Goal: Information Seeking & Learning: Learn about a topic

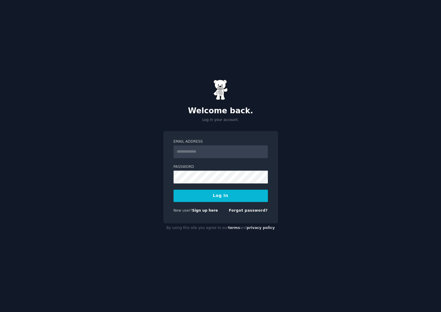
click at [190, 152] on input "Email Address" at bounding box center [221, 151] width 94 height 13
type input "**********"
click at [174, 189] on button "Log In" at bounding box center [221, 195] width 94 height 12
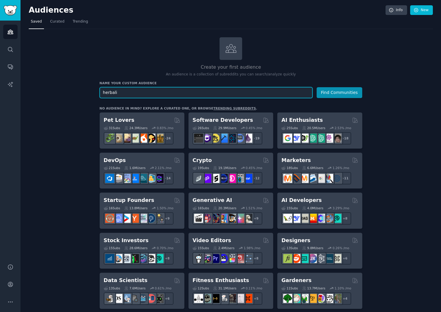
drag, startPoint x: 121, startPoint y: 92, endPoint x: 38, endPoint y: 89, distance: 82.8
click at [100, 89] on input "herbali" at bounding box center [206, 92] width 213 height 11
paste input "sm"
type input "herbalism"
click at [317, 87] on button "Find Communities" at bounding box center [340, 92] width 46 height 11
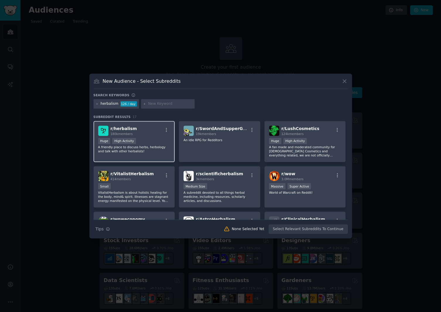
click at [133, 132] on div "180k members" at bounding box center [124, 134] width 26 height 4
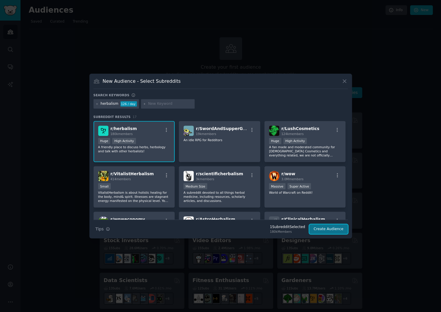
click at [338, 230] on button "Create Audience" at bounding box center [328, 229] width 39 height 10
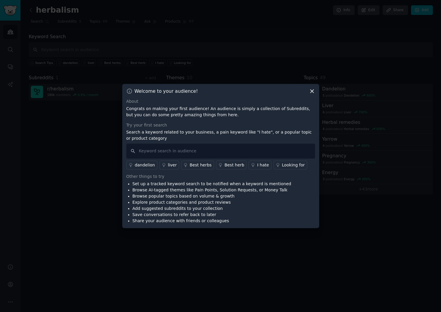
click at [282, 164] on div "Looking for" at bounding box center [293, 165] width 23 height 6
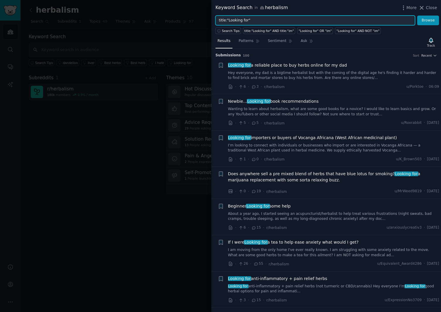
drag, startPoint x: 355, startPoint y: 20, endPoint x: 174, endPoint y: 19, distance: 181.3
click at [216, 19] on input "title:"Looking for"" at bounding box center [316, 21] width 200 height 10
click at [241, 19] on input "title:"Looking for"" at bounding box center [316, 21] width 200 height 10
click at [426, 9] on button "Close" at bounding box center [428, 8] width 18 height 6
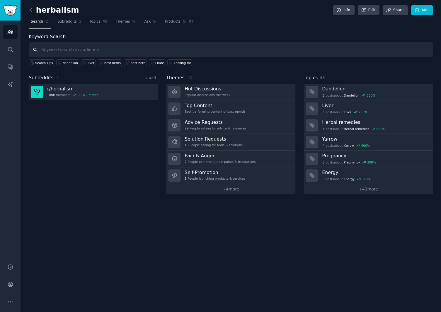
click at [48, 53] on input "text" at bounding box center [231, 49] width 404 height 15
type input "a"
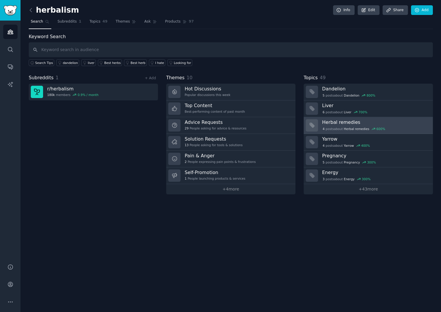
click at [335, 121] on h3 "Herbal remedies" at bounding box center [375, 122] width 107 height 6
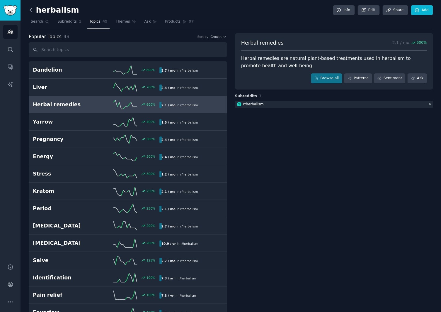
click at [33, 9] on icon at bounding box center [31, 10] width 6 height 6
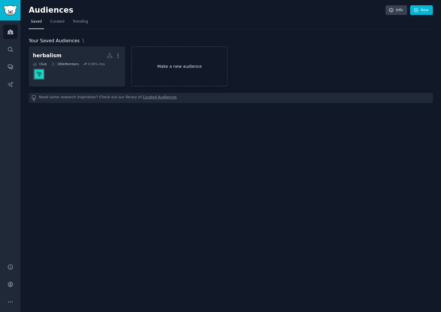
click at [176, 65] on link "Make a new audience" at bounding box center [179, 66] width 97 height 40
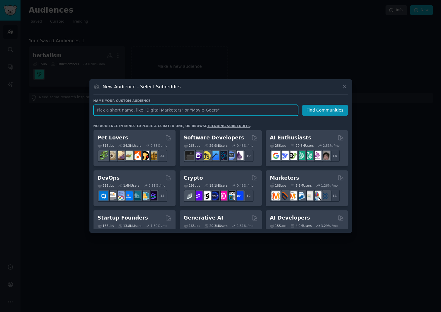
paste input "r/apothecary"
type input "r/apothecary"
click button "Find Communities" at bounding box center [325, 110] width 46 height 11
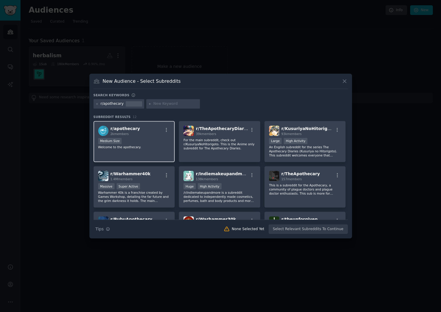
click at [149, 139] on div "Medium Size" at bounding box center [134, 141] width 72 height 7
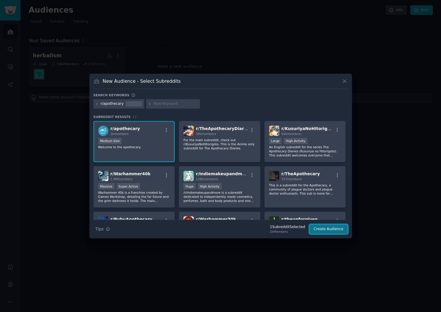
click at [324, 230] on button "Create Audience" at bounding box center [328, 229] width 39 height 10
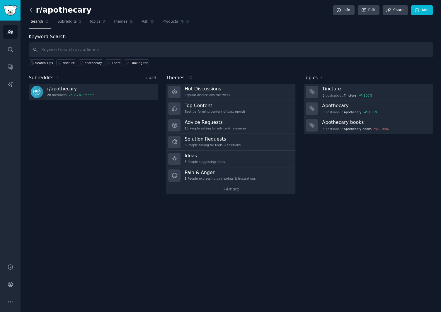
click at [31, 9] on icon at bounding box center [31, 10] width 6 height 6
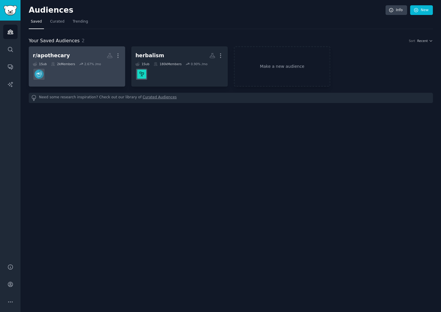
click at [99, 59] on h2 "r/apothecary More" at bounding box center [77, 55] width 88 height 10
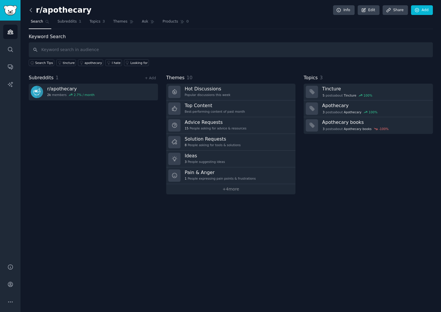
click at [33, 9] on icon at bounding box center [31, 10] width 6 height 6
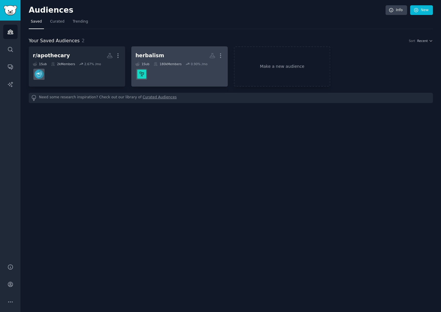
click at [147, 57] on div "herbalism" at bounding box center [150, 55] width 29 height 7
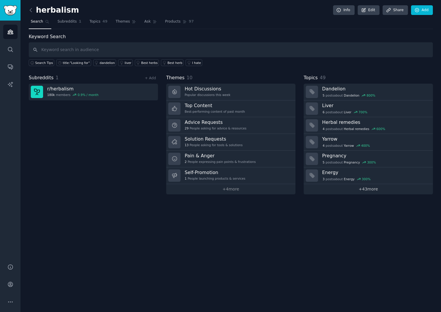
click at [350, 190] on link "+ 43 more" at bounding box center [368, 189] width 129 height 10
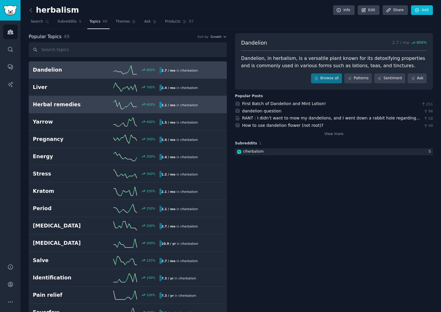
click at [97, 106] on div "600 %" at bounding box center [127, 104] width 63 height 9
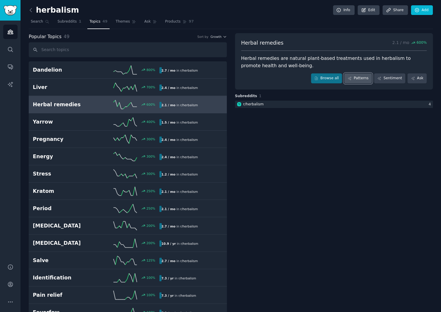
click at [360, 79] on link "Patterns" at bounding box center [358, 78] width 28 height 10
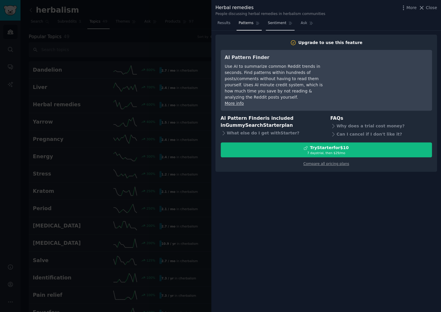
click at [275, 19] on link "Sentiment" at bounding box center [280, 24] width 29 height 12
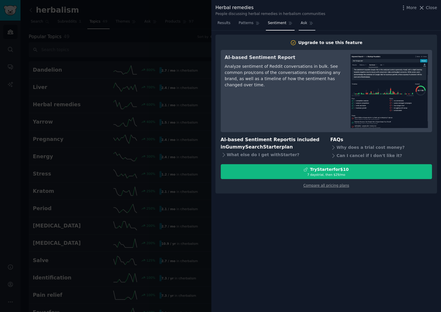
click at [301, 23] on span "Ask" at bounding box center [304, 23] width 6 height 5
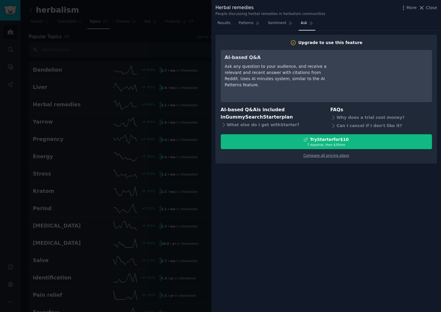
click at [184, 39] on div at bounding box center [220, 156] width 441 height 312
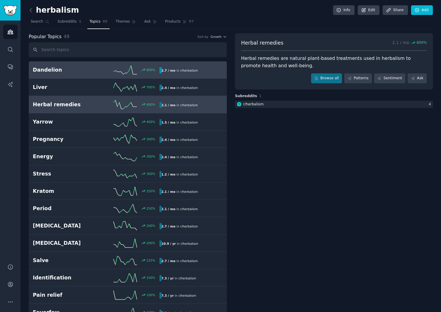
click at [84, 73] on h2 "Dandelion" at bounding box center [64, 69] width 63 height 7
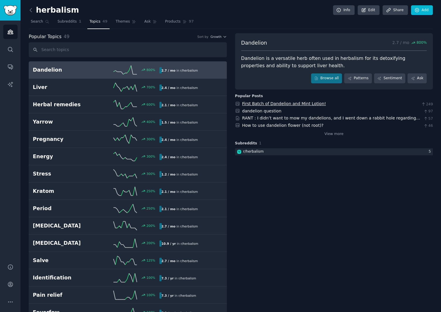
click at [284, 104] on link "First Batch of Dandelion and Mint Lotion!" at bounding box center [284, 103] width 84 height 5
click at [255, 113] on link "dandelion question" at bounding box center [261, 111] width 39 height 5
click at [302, 120] on link "RANT : I didn’t want to mow my dandelions, and I went down a rabbit hole regard…" at bounding box center [331, 121] width 178 height 11
click at [255, 127] on link "How to use dandelion flower (not root)?" at bounding box center [283, 125] width 82 height 5
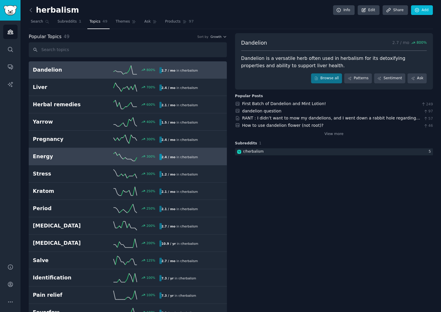
click at [60, 151] on link "Energy 300 % 2.4 / mo in r/ herbalism" at bounding box center [128, 156] width 198 height 17
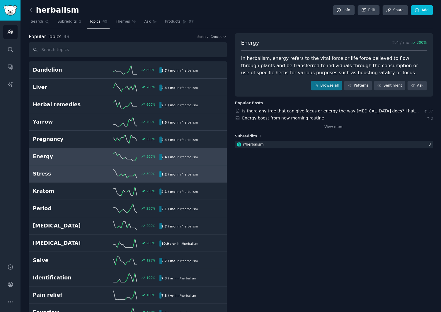
click at [51, 167] on link "Stress 300 % 1.2 / mo in r/ herbalism" at bounding box center [128, 173] width 198 height 17
